Goal: Task Accomplishment & Management: Complete application form

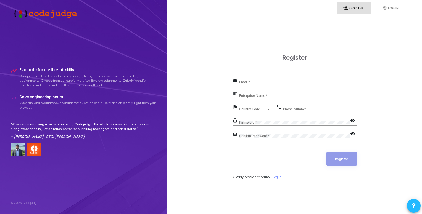
click at [267, 85] on div "Email *" at bounding box center [298, 81] width 118 height 9
type input "rohandj1020@gmail.com"
click at [252, 94] on input "Enterprise Name *" at bounding box center [298, 96] width 118 height 4
type input "BMSIT"
click at [250, 108] on span "Country Code" at bounding box center [249, 109] width 20 height 4
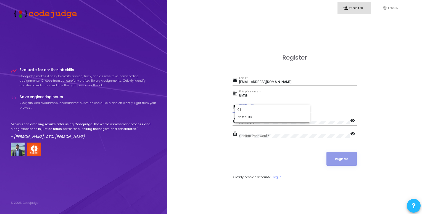
type input "9"
type input "+"
type input "IND"
click at [253, 129] on span "India +91" at bounding box center [272, 128] width 66 height 9
click at [302, 111] on input "Phone Number" at bounding box center [319, 109] width 73 height 4
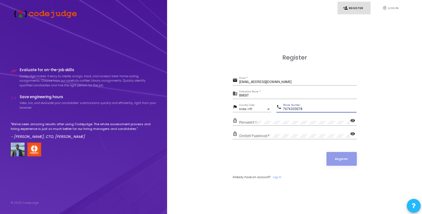
type input "7676333078"
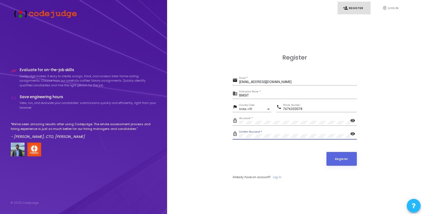
click at [326, 152] on button "Register" at bounding box center [341, 159] width 30 height 14
drag, startPoint x: 276, startPoint y: 82, endPoint x: 231, endPoint y: 82, distance: 45.5
click at [231, 82] on div "Register email rohandj1020@gmail.com Email * business BMSIT Enterprise Name * f…" at bounding box center [294, 123] width 243 height 214
type input "[EMAIL_ADDRESS][DOMAIN_NAME]"
click at [326, 152] on button "Register" at bounding box center [341, 159] width 30 height 14
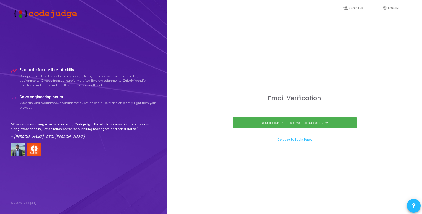
click at [293, 139] on link "Go back to Login Page" at bounding box center [294, 139] width 35 height 5
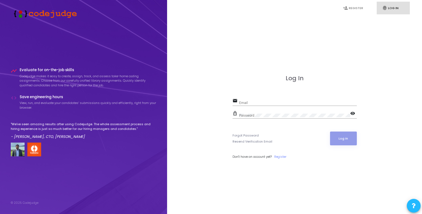
type input "1by22cs148@bmsit.in"
click at [350, 137] on button "Log In" at bounding box center [343, 139] width 27 height 14
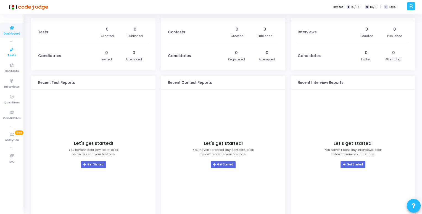
click at [12, 50] on icon at bounding box center [12, 49] width 12 height 7
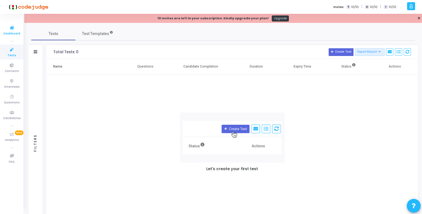
click at [13, 30] on icon at bounding box center [12, 28] width 12 height 7
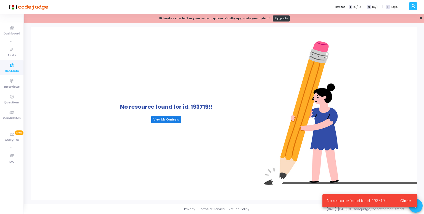
click at [167, 118] on link "View My Contests" at bounding box center [166, 119] width 30 height 7
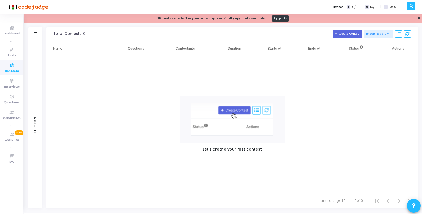
click at [411, 4] on icon at bounding box center [411, 6] width 4 height 6
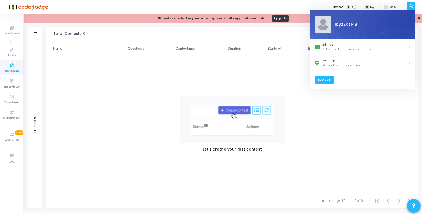
click at [327, 81] on link "Log Out" at bounding box center [323, 79] width 19 height 7
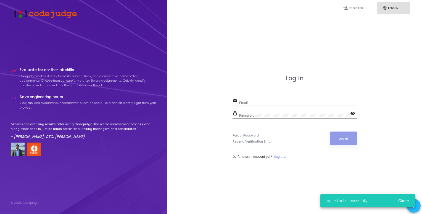
type input "[EMAIL_ADDRESS][DOMAIN_NAME]"
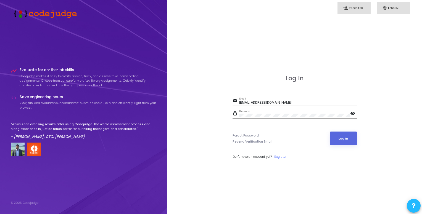
click at [349, 10] on link "person_add Register" at bounding box center [353, 8] width 33 height 13
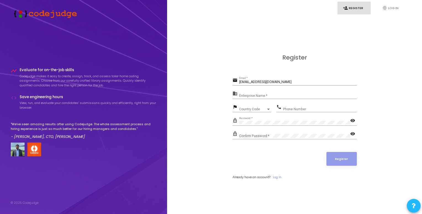
click at [252, 79] on div "[EMAIL_ADDRESS][DOMAIN_NAME] Email *" at bounding box center [298, 81] width 118 height 9
drag, startPoint x: 272, startPoint y: 83, endPoint x: 234, endPoint y: 85, distance: 38.5
click at [234, 85] on div "email [EMAIL_ADDRESS][DOMAIN_NAME] Email *" at bounding box center [294, 81] width 124 height 9
type input "[EMAIL_ADDRESS][DOMAIN_NAME]"
click at [253, 97] on input "Enterprise Name *" at bounding box center [298, 96] width 118 height 4
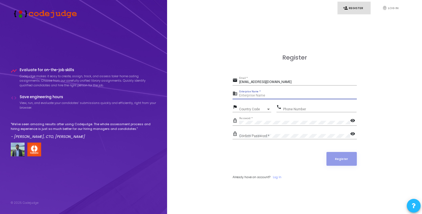
type input "R"
type input "BMSIT"
click at [253, 108] on span "Country Code" at bounding box center [249, 109] width 20 height 4
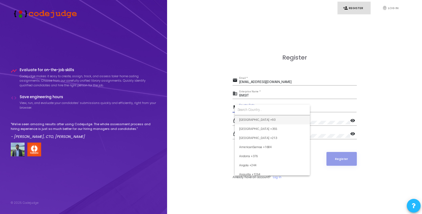
click at [253, 108] on input at bounding box center [272, 109] width 70 height 5
type input "indi"
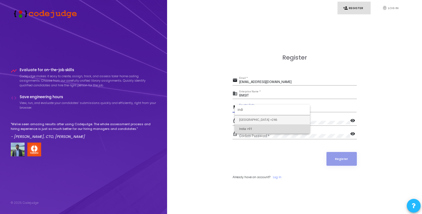
click at [250, 129] on span "India +91" at bounding box center [272, 128] width 66 height 9
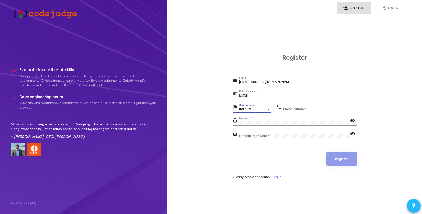
drag, startPoint x: 250, startPoint y: 129, endPoint x: 294, endPoint y: 118, distance: 45.3
click at [250, 129] on form "email [EMAIL_ADDRESS][DOMAIN_NAME] Email * business BMSIT Enterprise Name * fla…" at bounding box center [294, 128] width 124 height 103
drag, startPoint x: 258, startPoint y: 104, endPoint x: 266, endPoint y: 101, distance: 8.8
click at [266, 101] on form "email [EMAIL_ADDRESS][DOMAIN_NAME] Email * business BMSIT Enterprise Name * fla…" at bounding box center [294, 128] width 124 height 103
click at [305, 111] on input "Phone Number" at bounding box center [319, 109] width 73 height 4
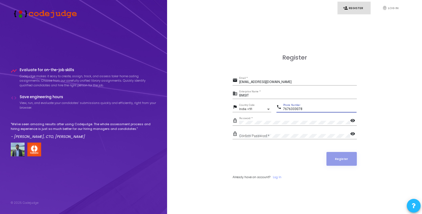
type input "7676333078"
click at [354, 119] on mat-icon "visibility" at bounding box center [353, 121] width 7 height 7
click at [351, 161] on button "Register" at bounding box center [341, 159] width 30 height 14
